Goal: Find contact information: Find contact information

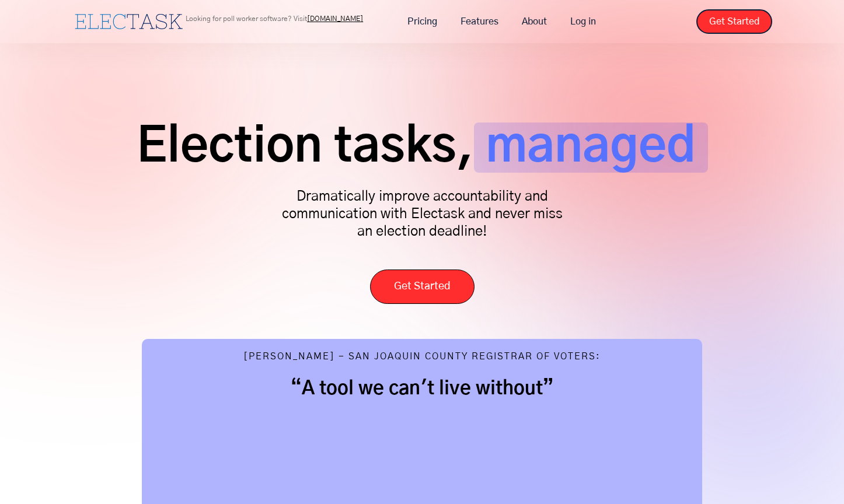
click at [747, 230] on div "Election tasks, managed Dramatically improve accountability and communication w…" at bounding box center [422, 207] width 700 height 193
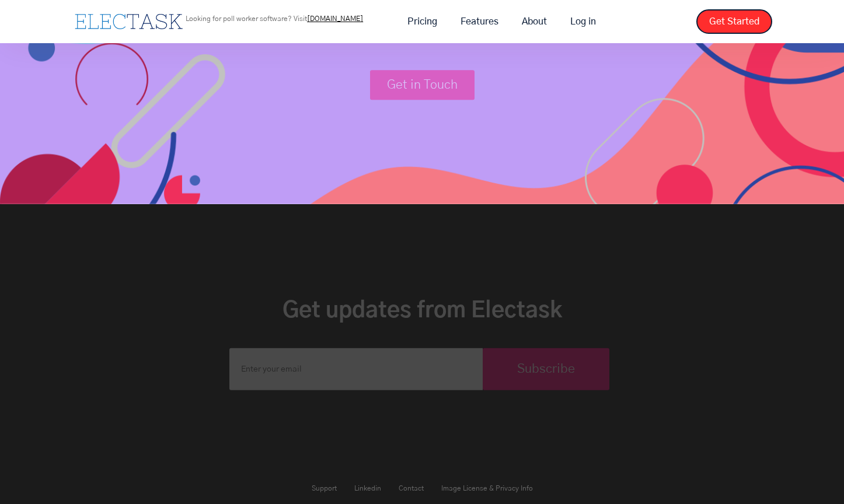
scroll to position [3959, 0]
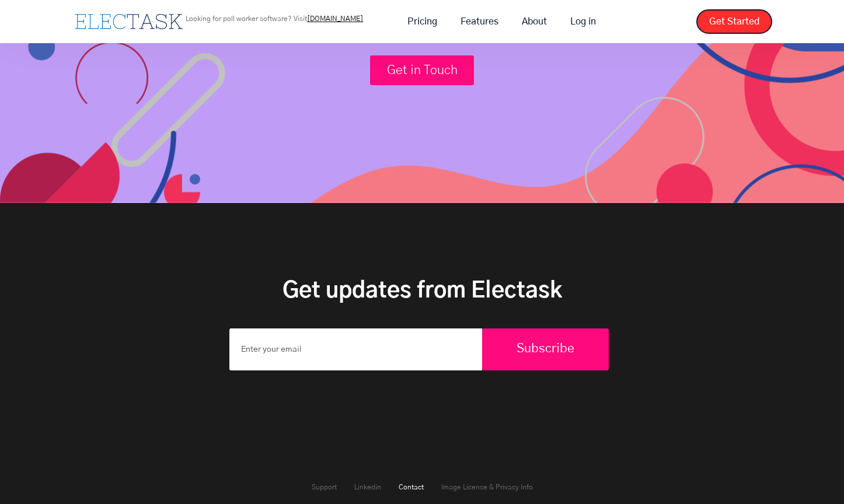
click at [412, 484] on link "Contact" at bounding box center [411, 487] width 25 height 7
click at [410, 484] on link "Contact" at bounding box center [411, 487] width 25 height 7
click at [324, 484] on link "Support" at bounding box center [324, 487] width 25 height 7
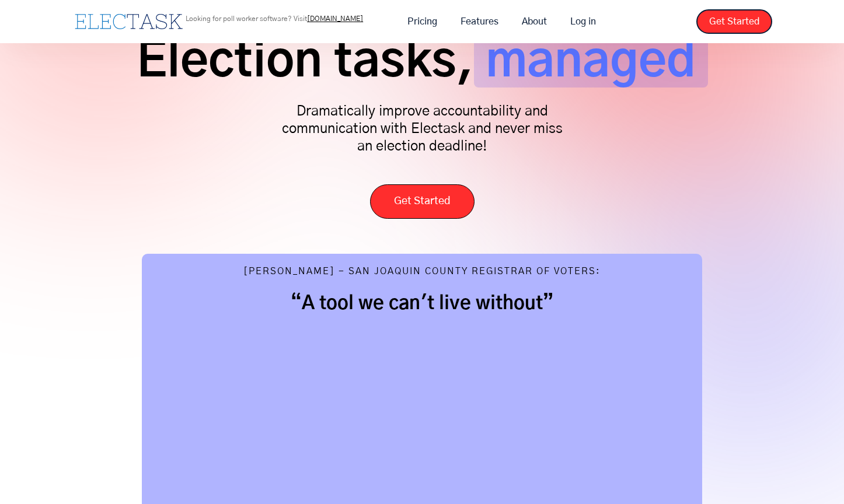
scroll to position [0, 0]
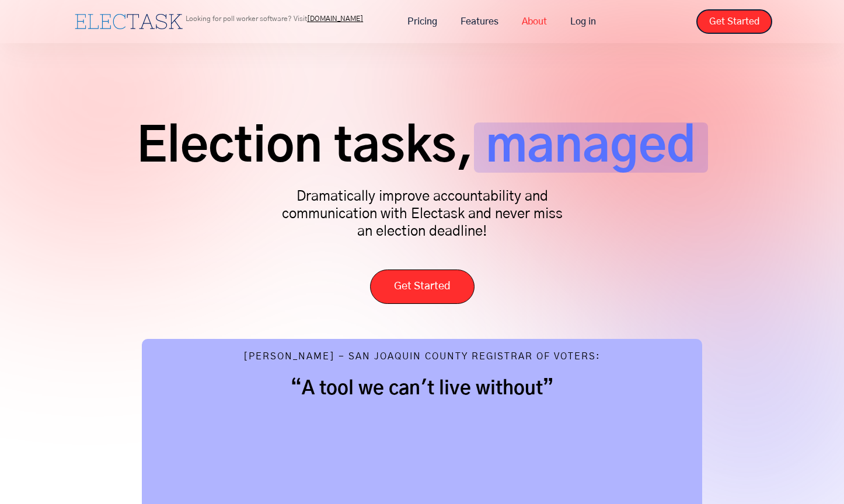
click at [537, 14] on link "About" at bounding box center [534, 21] width 48 height 25
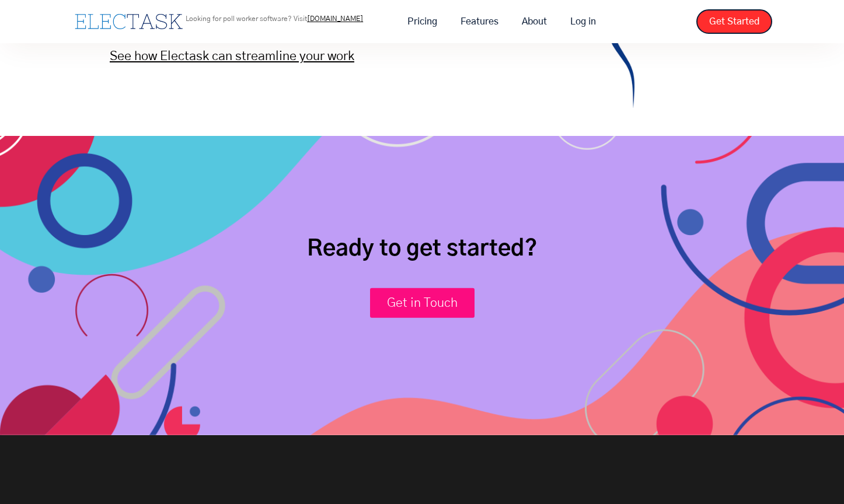
scroll to position [1727, 0]
